Goal: Task Accomplishment & Management: Manage account settings

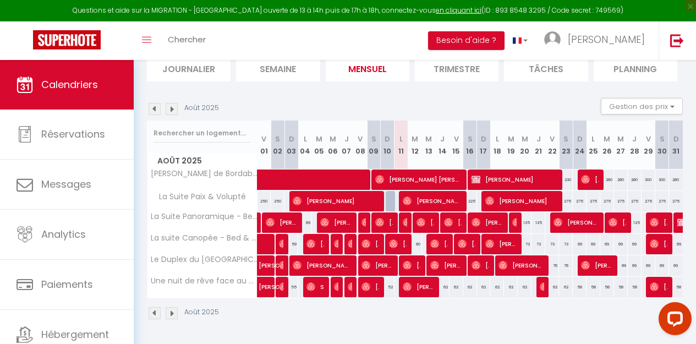
scroll to position [136, 0]
click at [422, 193] on span "[PERSON_NAME]" at bounding box center [431, 200] width 57 height 21
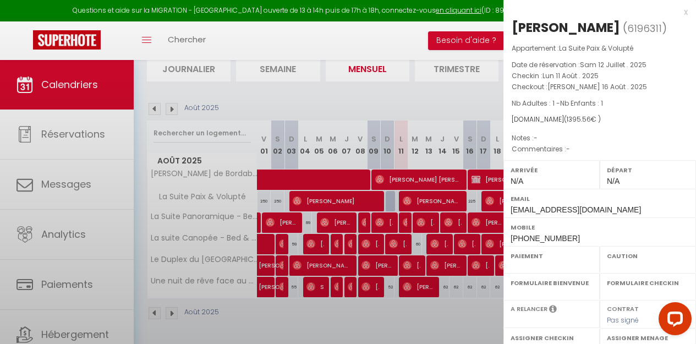
select select "OK"
select select "0"
select select "1"
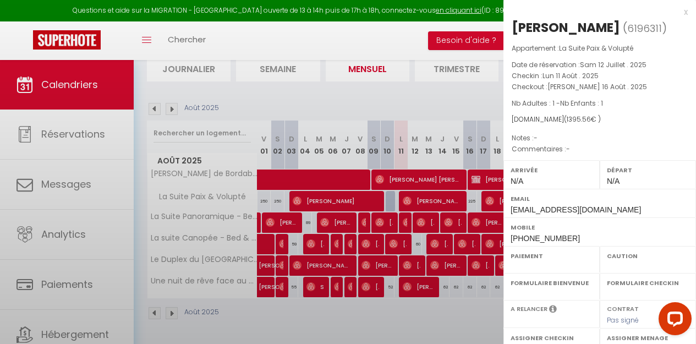
select select
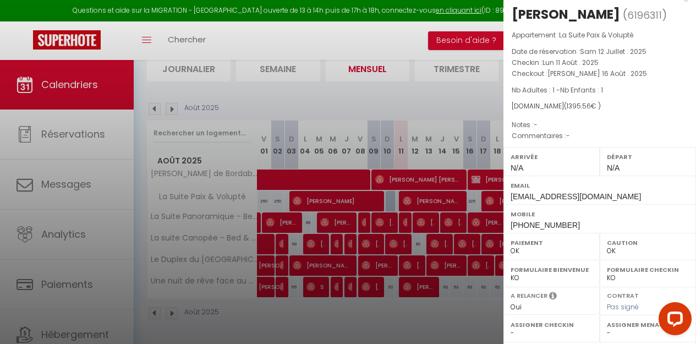
scroll to position [0, 0]
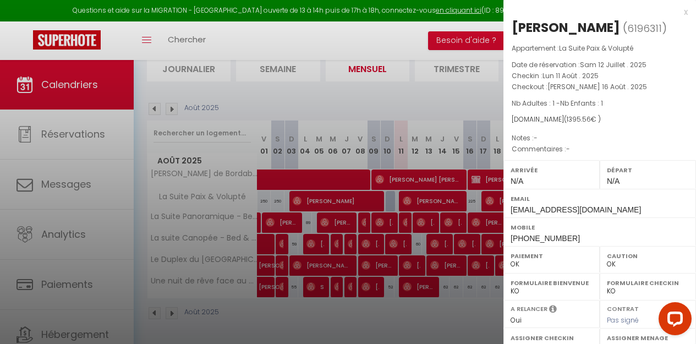
click at [678, 12] on div "x" at bounding box center [595, 12] width 184 height 13
click at [678, 12] on div at bounding box center [348, 172] width 696 height 344
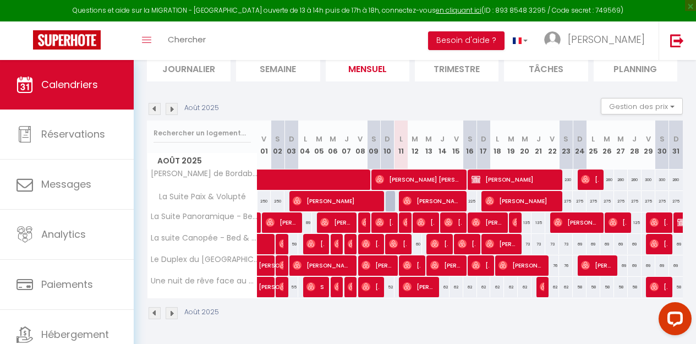
click at [503, 194] on span "[PERSON_NAME]" at bounding box center [520, 200] width 70 height 21
click at [503, 194] on body "Questions et aide sur la MIGRATION - [GEOGRAPHIC_DATA] ouverte de 13 à 14h puis…" at bounding box center [348, 138] width 696 height 412
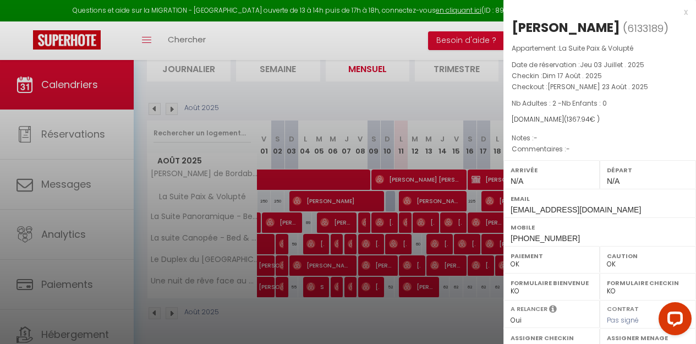
click at [441, 193] on div at bounding box center [348, 172] width 696 height 344
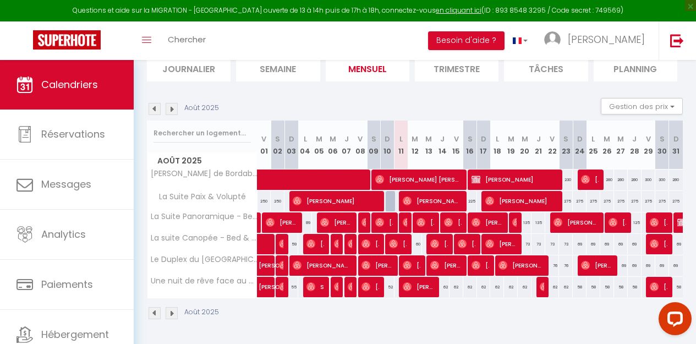
click at [441, 193] on span "[PERSON_NAME]" at bounding box center [431, 200] width 57 height 21
click at [0, 0] on div at bounding box center [0, 0] width 0 height 0
click at [430, 193] on span "[PERSON_NAME]" at bounding box center [431, 200] width 57 height 21
click at [0, 0] on div at bounding box center [0, 0] width 0 height 0
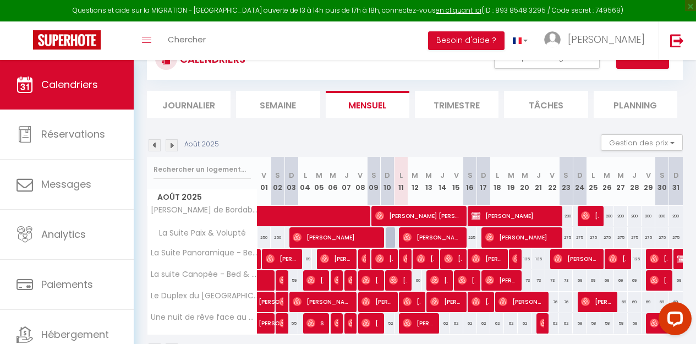
scroll to position [109, 0]
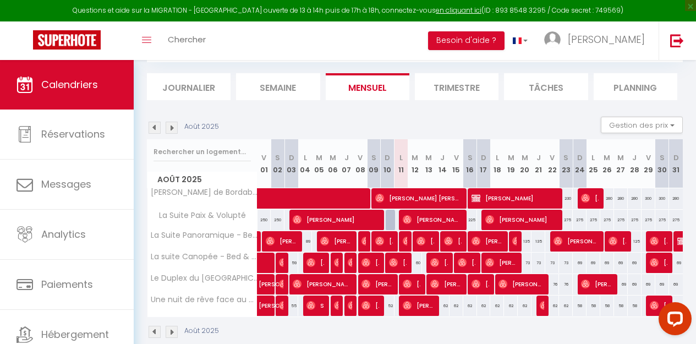
click at [315, 219] on span "[PERSON_NAME]" at bounding box center [335, 219] width 84 height 21
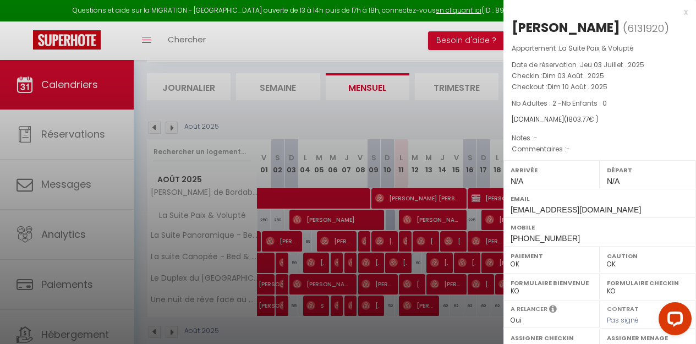
click at [679, 12] on div "x" at bounding box center [595, 12] width 184 height 13
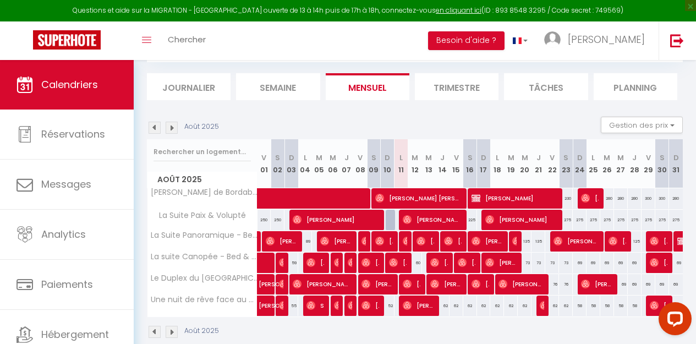
click at [425, 219] on span "[PERSON_NAME]" at bounding box center [431, 219] width 57 height 21
click at [0, 0] on div at bounding box center [0, 0] width 0 height 0
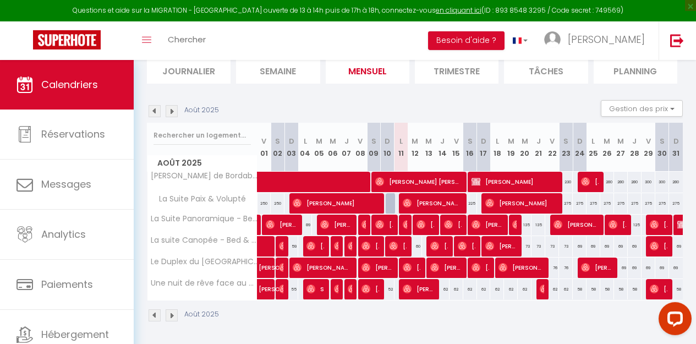
scroll to position [136, 0]
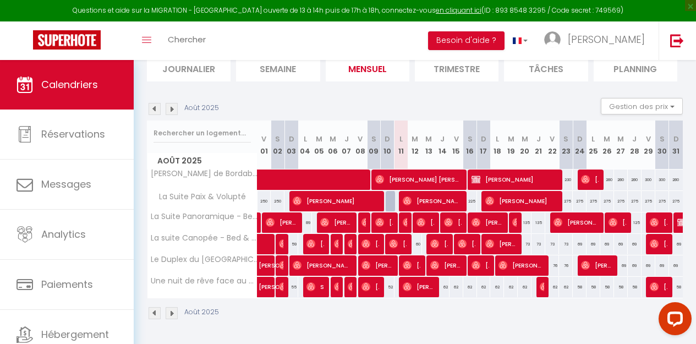
click at [404, 196] on img at bounding box center [407, 200] width 9 height 9
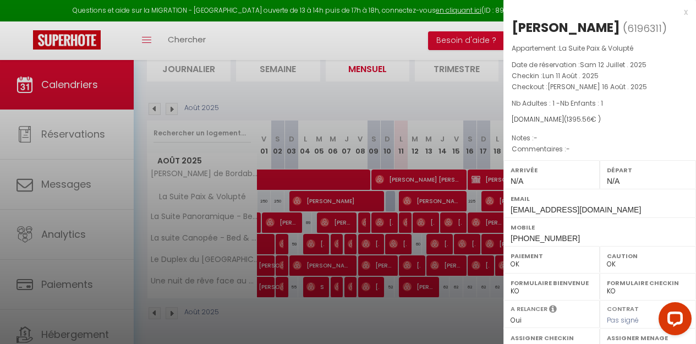
click at [677, 12] on div "x" at bounding box center [595, 12] width 184 height 13
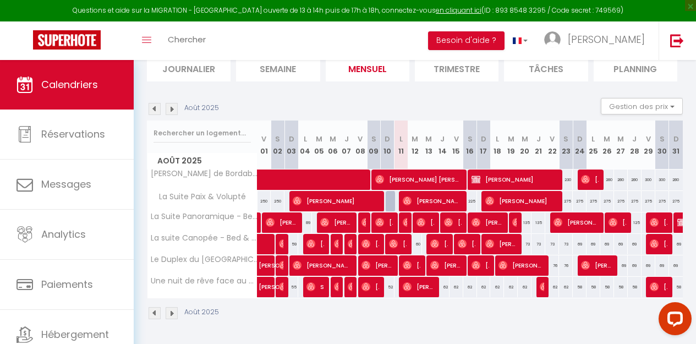
click at [485, 196] on img at bounding box center [489, 200] width 9 height 9
click at [0, 0] on div at bounding box center [0, 0] width 0 height 0
click at [485, 196] on img at bounding box center [489, 200] width 9 height 9
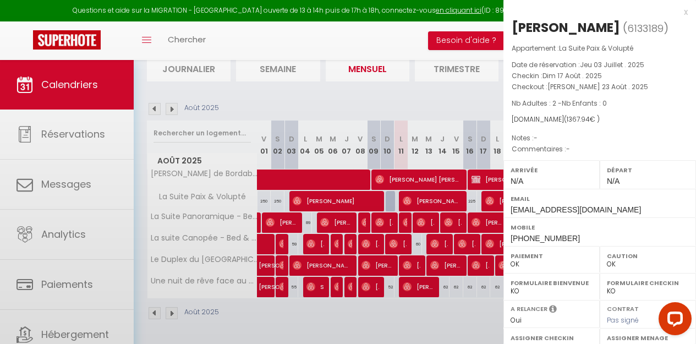
click at [485, 194] on div at bounding box center [348, 172] width 696 height 344
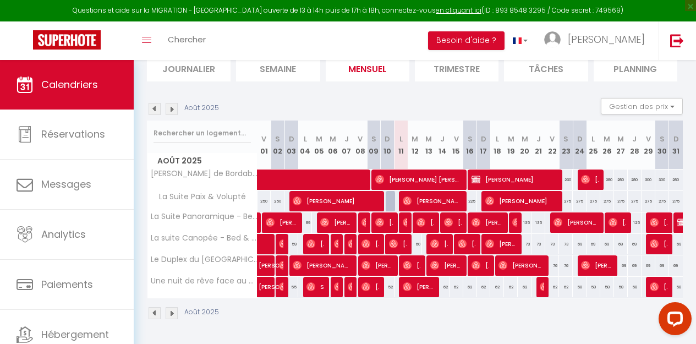
click at [485, 194] on body "Questions et aide sur la MIGRATION - [GEOGRAPHIC_DATA] ouverte de 13 à 14h puis…" at bounding box center [348, 138] width 696 height 412
click at [485, 196] on img at bounding box center [489, 200] width 9 height 9
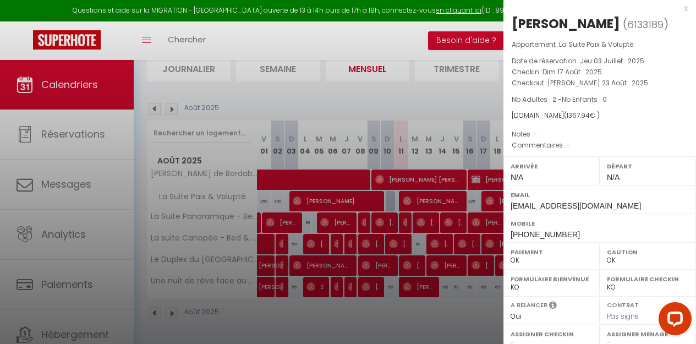
scroll to position [0, 0]
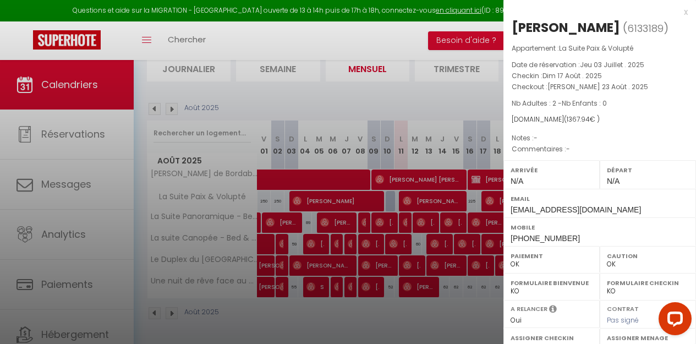
click at [678, 12] on div "x" at bounding box center [595, 12] width 184 height 13
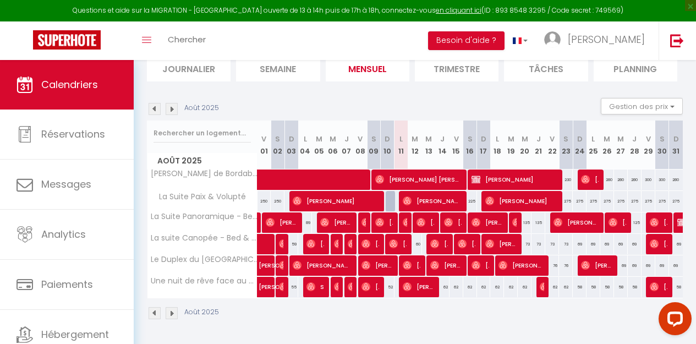
click at [405, 196] on img at bounding box center [407, 200] width 9 height 9
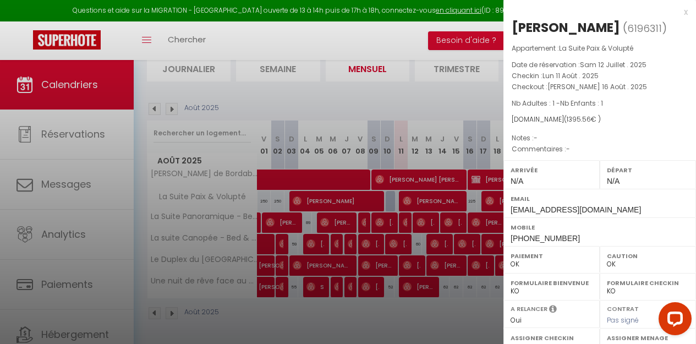
click at [405, 192] on div at bounding box center [348, 172] width 696 height 344
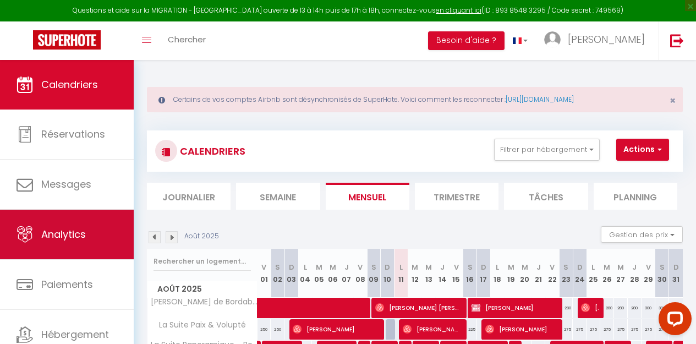
click at [54, 234] on span "Analytics" at bounding box center [63, 234] width 45 height 14
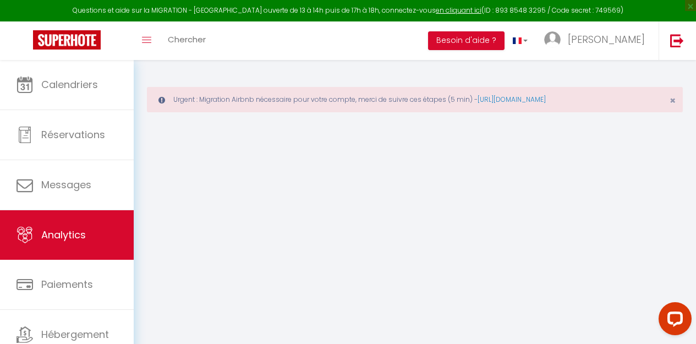
select select "2025"
select select "8"
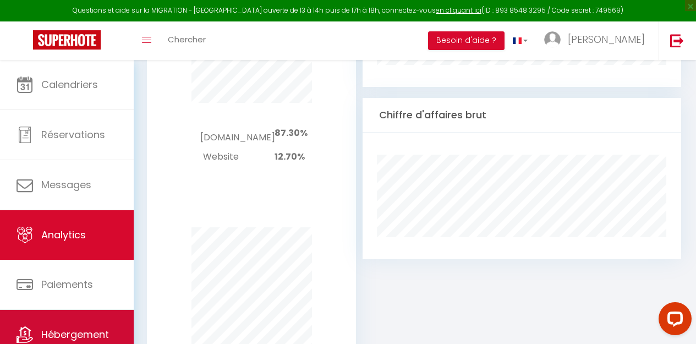
scroll to position [45, 0]
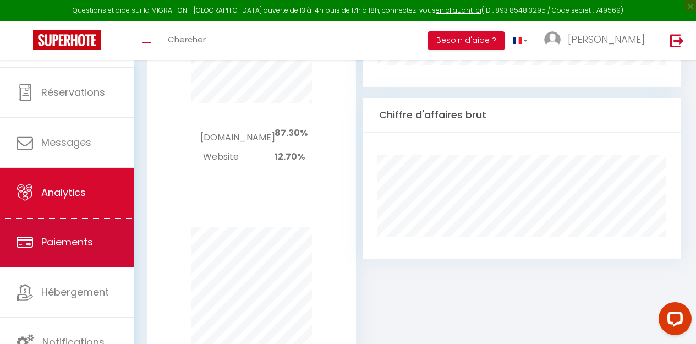
click at [56, 244] on span "Paiements" at bounding box center [67, 242] width 52 height 14
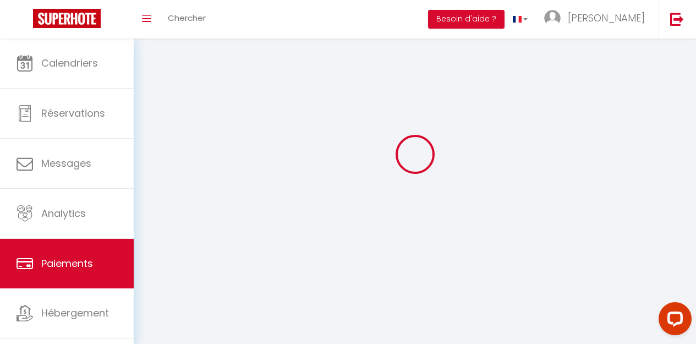
select select "2"
select select "0"
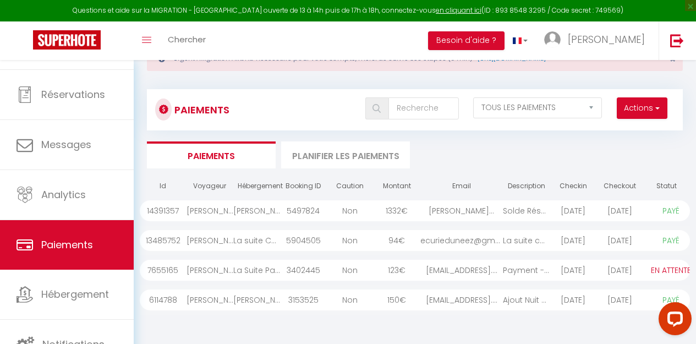
scroll to position [45, 0]
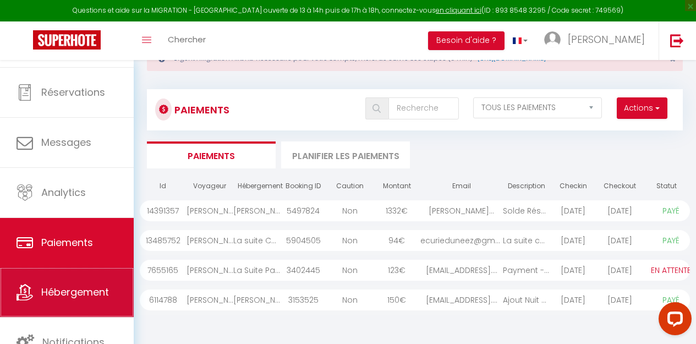
click at [57, 294] on span "Hébergement" at bounding box center [75, 292] width 68 height 14
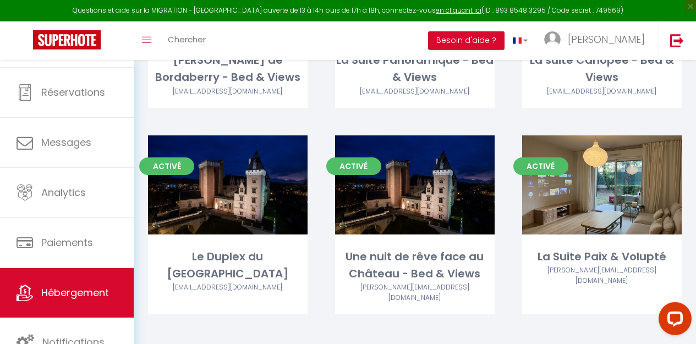
scroll to position [250, 0]
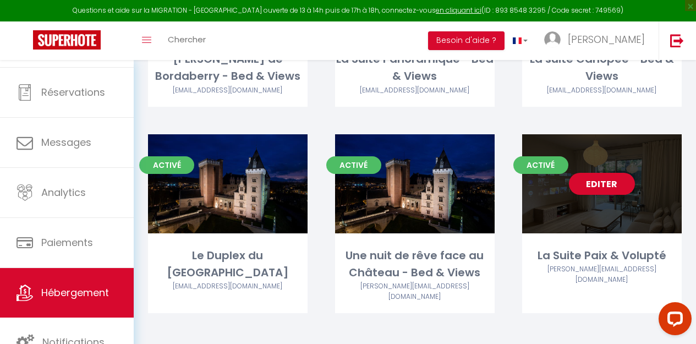
click at [599, 201] on div "Editer" at bounding box center [602, 183] width 160 height 99
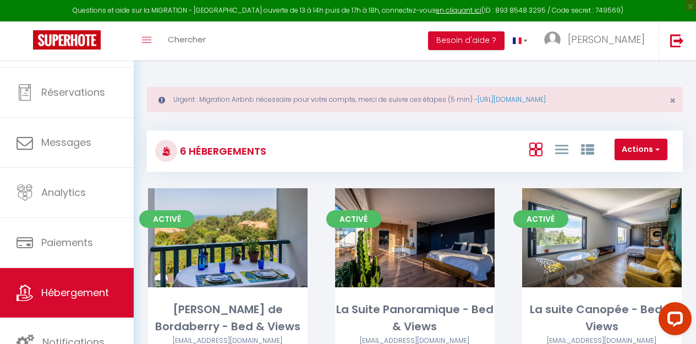
select select "3"
select select "2"
select select "1"
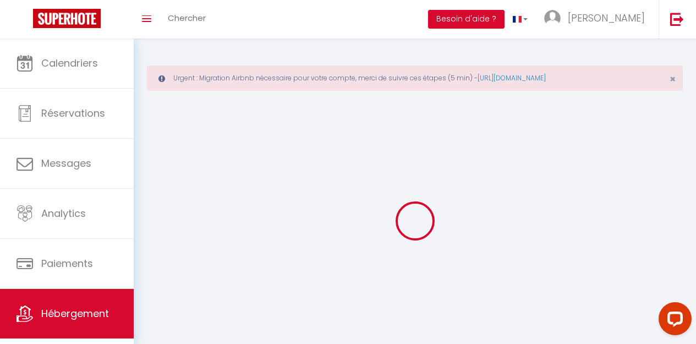
select select
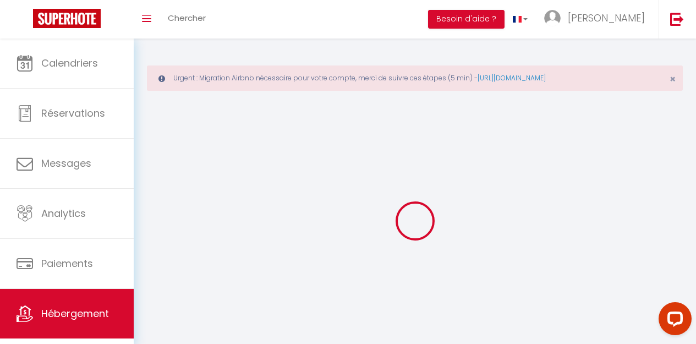
checkbox input "false"
select select
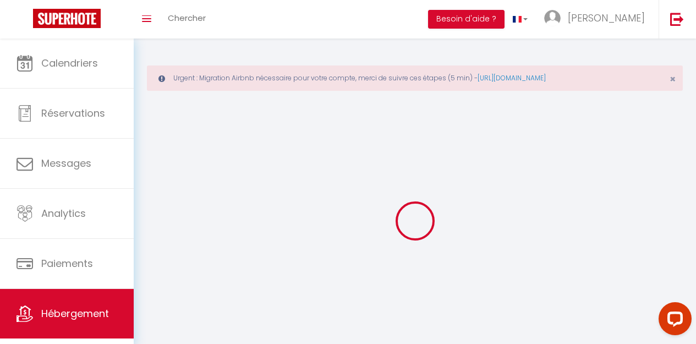
select select
select select "1"
select select
select select "28"
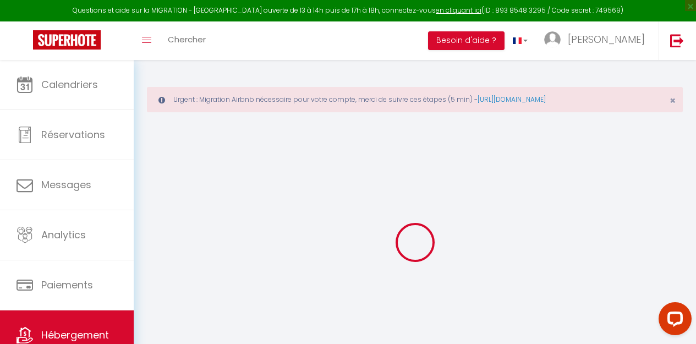
select select
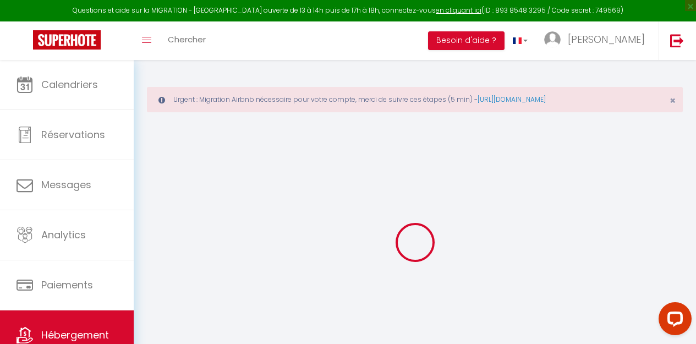
select select
checkbox input "false"
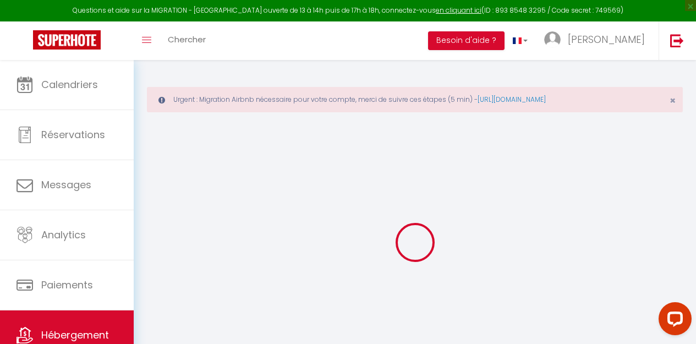
select select
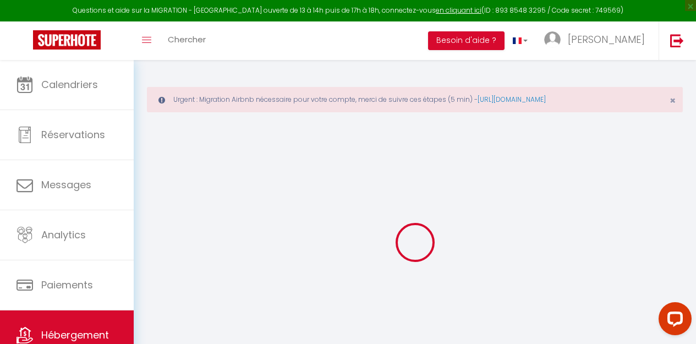
select select
checkbox input "false"
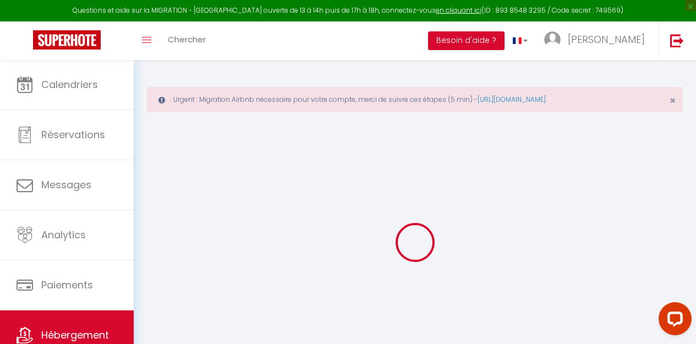
checkbox input "false"
select select
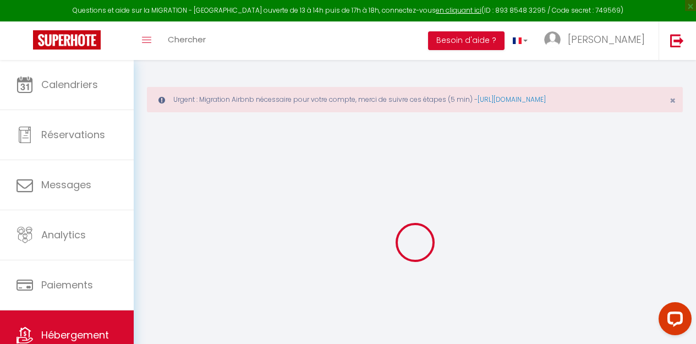
select select
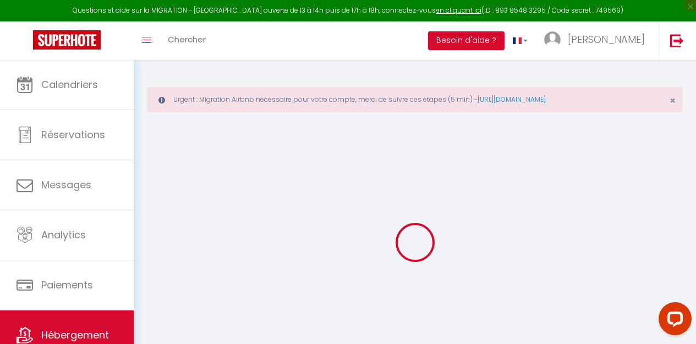
checkbox input "false"
select select
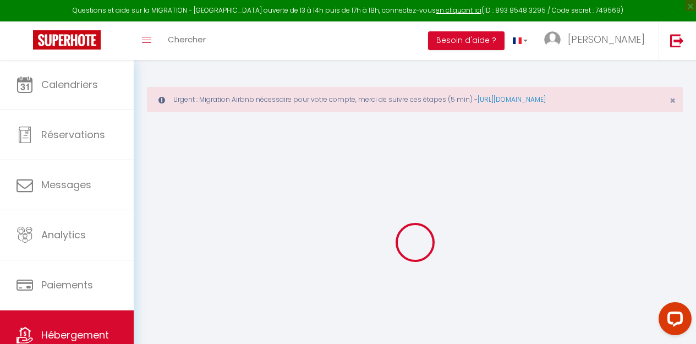
select select
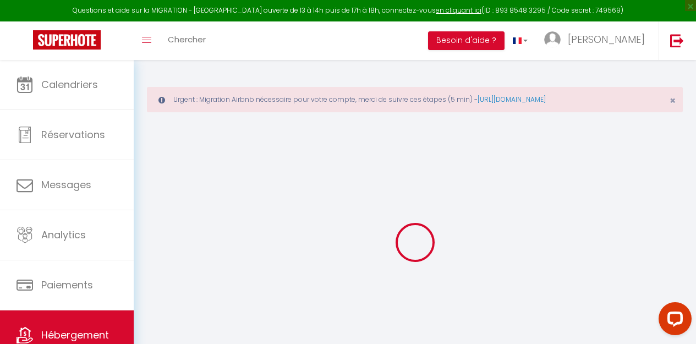
select select
checkbox input "false"
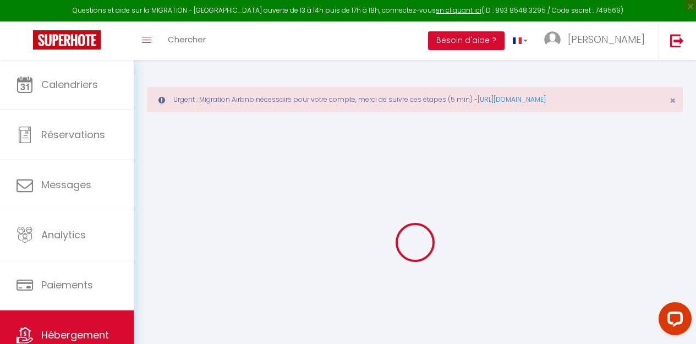
checkbox input "false"
select select
type input "La Suite Paix & Volupté"
type input "[PERSON_NAME]"
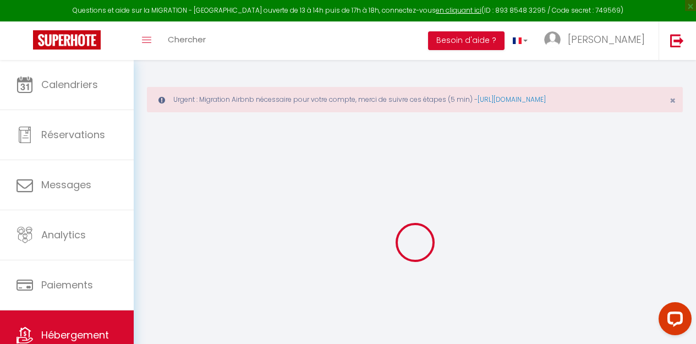
type input "ALAPHILIPPE"
select select "2"
type input "95"
type input "6"
type input "55"
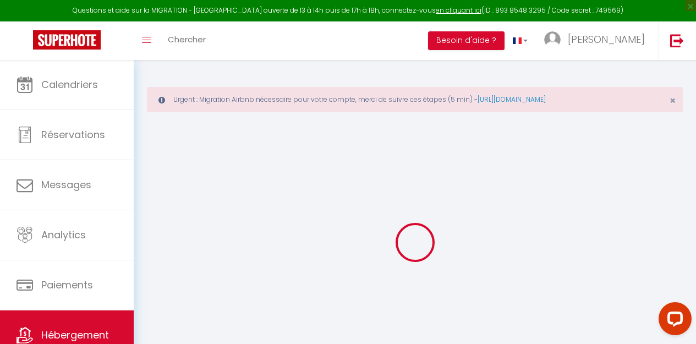
type input "5"
type input "0.01"
type input "500"
select select
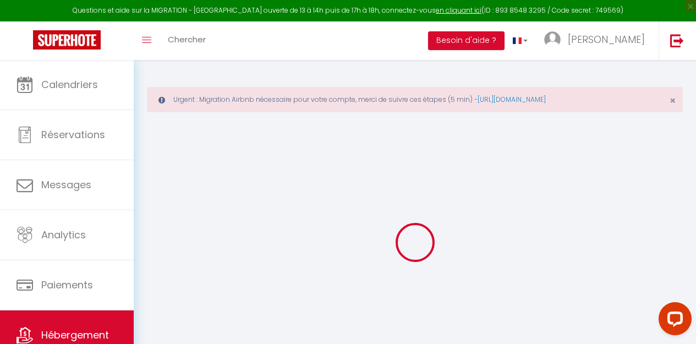
select select
type input "[STREET_ADDRESS]"
type input "64210"
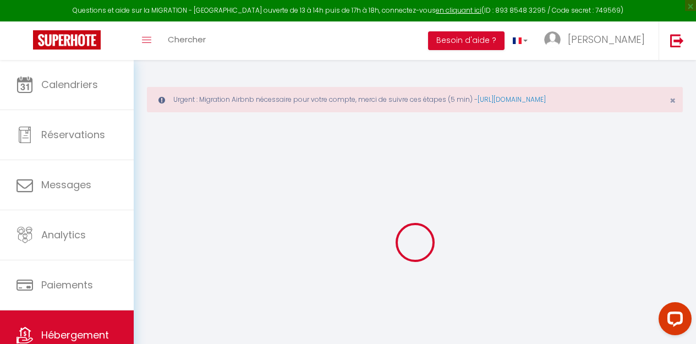
type input "Bidart"
type input "[PERSON_NAME][EMAIL_ADDRESS][DOMAIN_NAME]"
select select "2650"
checkbox input "false"
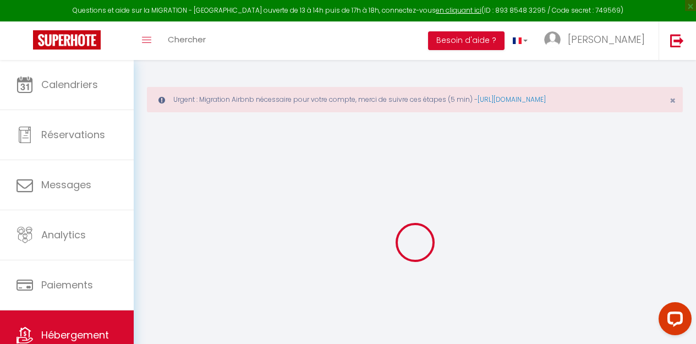
checkbox input "false"
radio input "true"
type input "0"
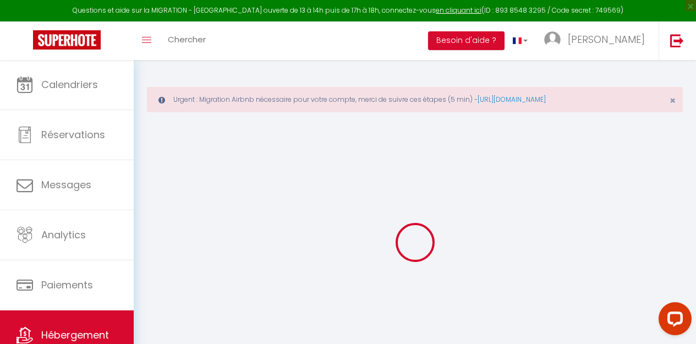
select select
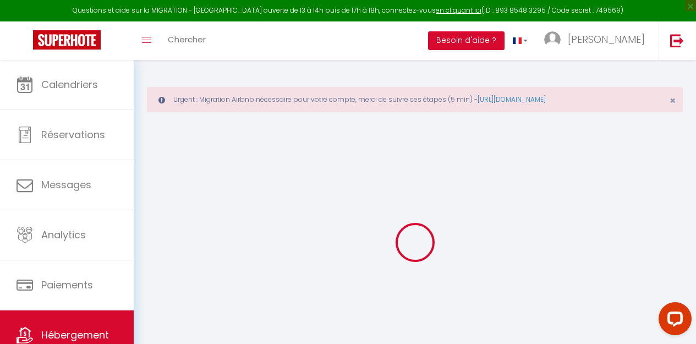
checkbox input "false"
select select "17:00"
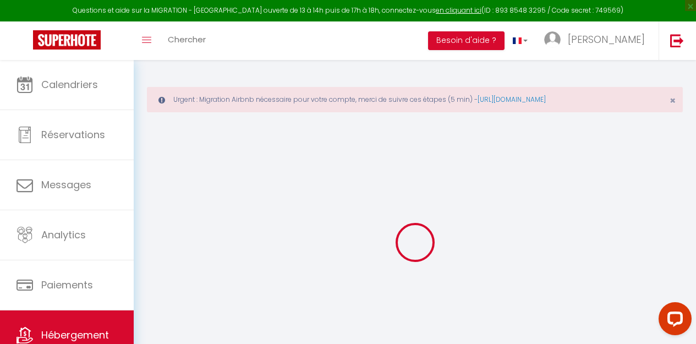
select select "23:45"
select select "10:00"
select select "30"
select select "120"
checkbox input "false"
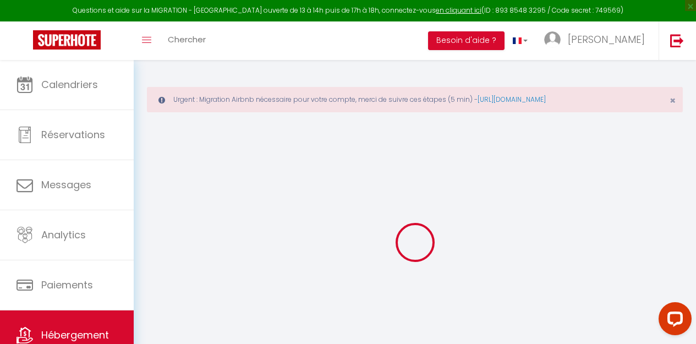
checkbox input "false"
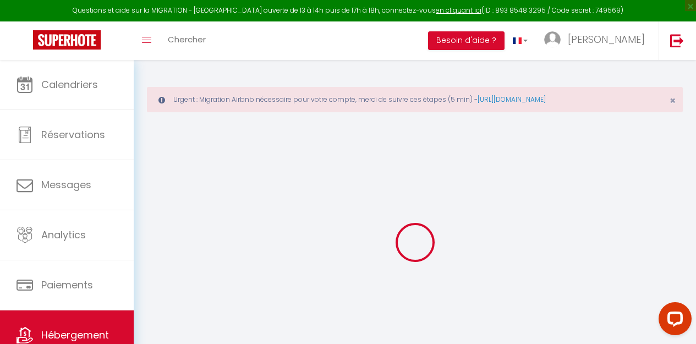
checkbox input "false"
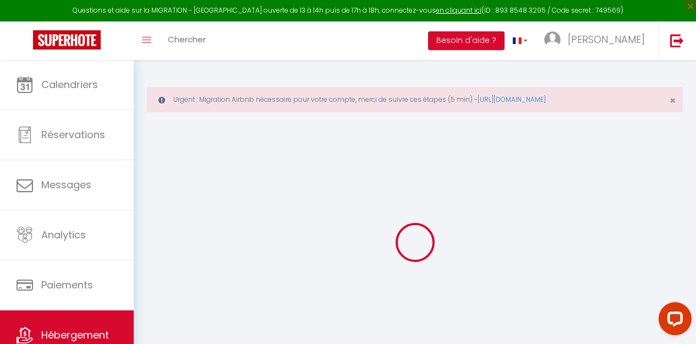
checkbox input "false"
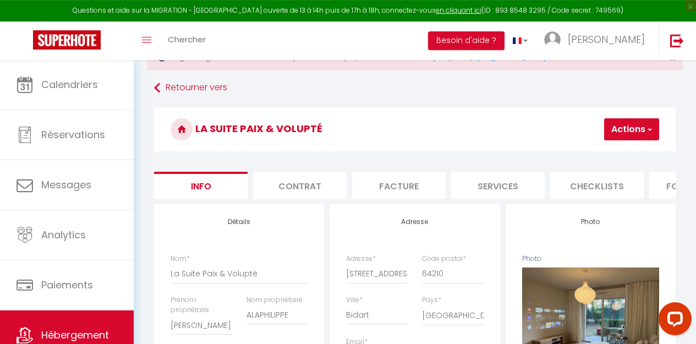
scroll to position [37, 0]
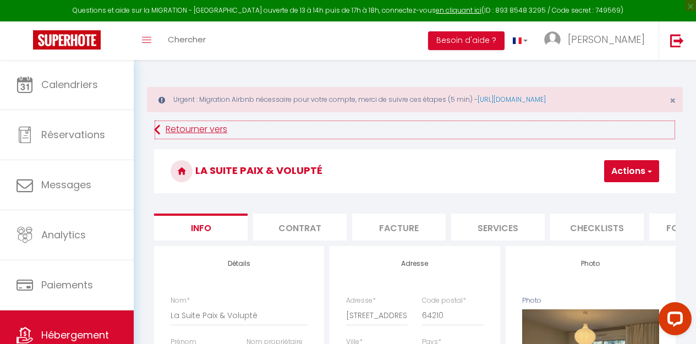
click at [208, 128] on link "Retourner vers" at bounding box center [414, 130] width 521 height 20
